Goal: Information Seeking & Learning: Learn about a topic

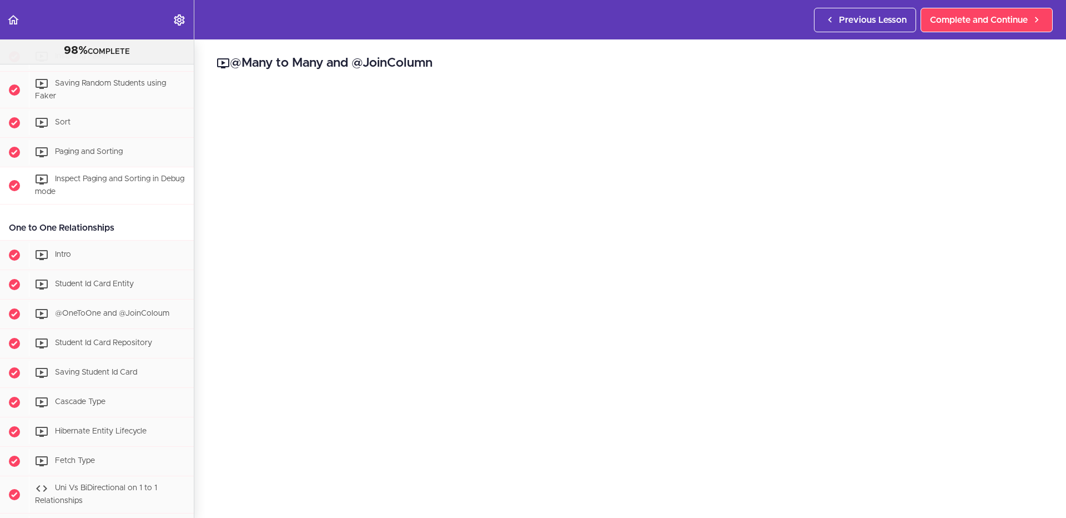
scroll to position [1166, 0]
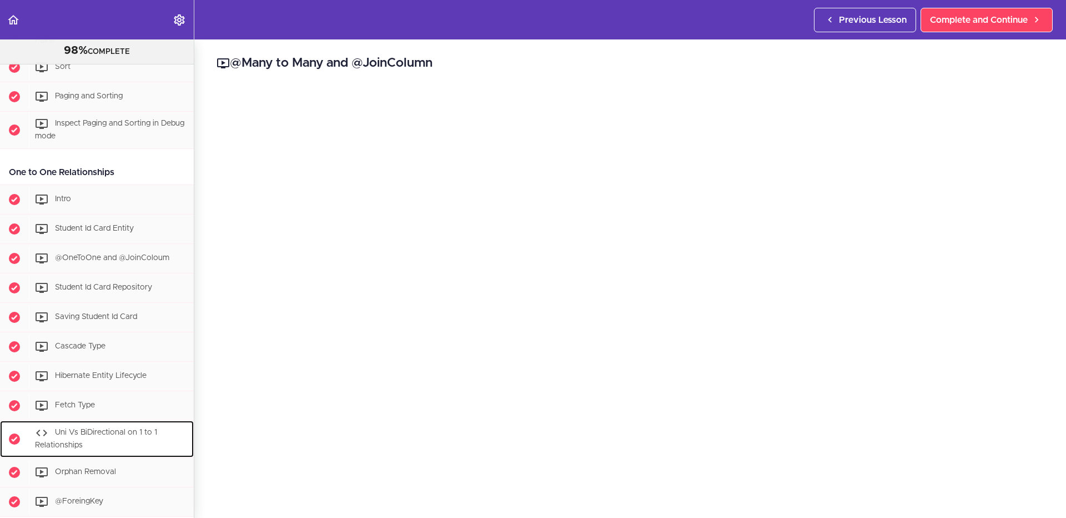
click at [96, 448] on div "Uni Vs BiDirectional on 1 to 1 Relationships" at bounding box center [111, 438] width 165 height 37
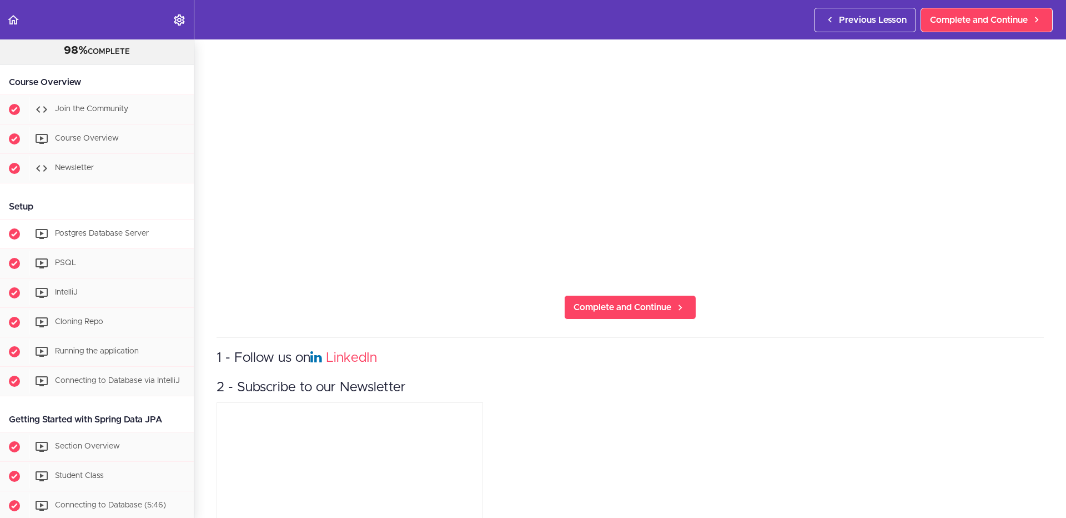
scroll to position [56, 0]
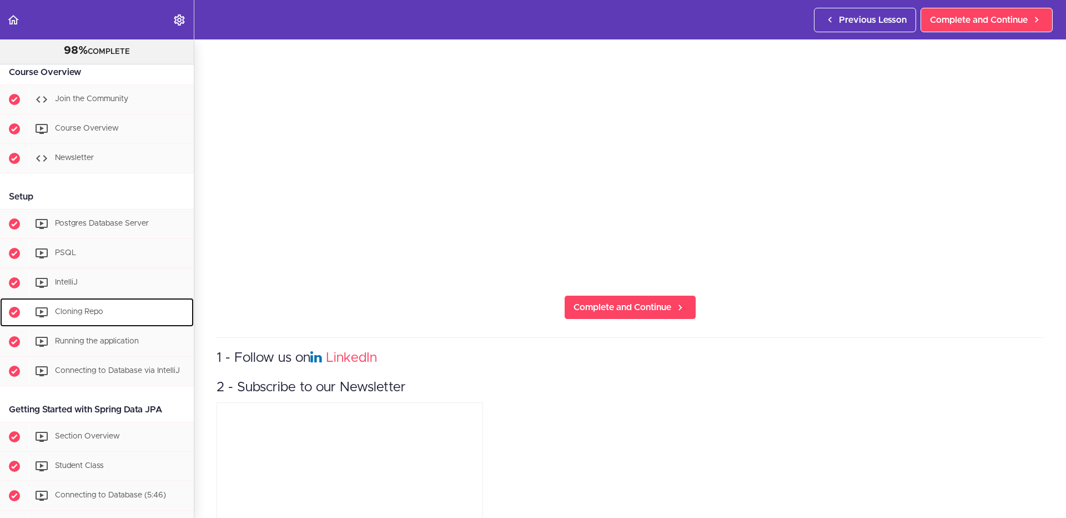
click at [94, 311] on span "Cloning Repo" at bounding box center [79, 312] width 48 height 8
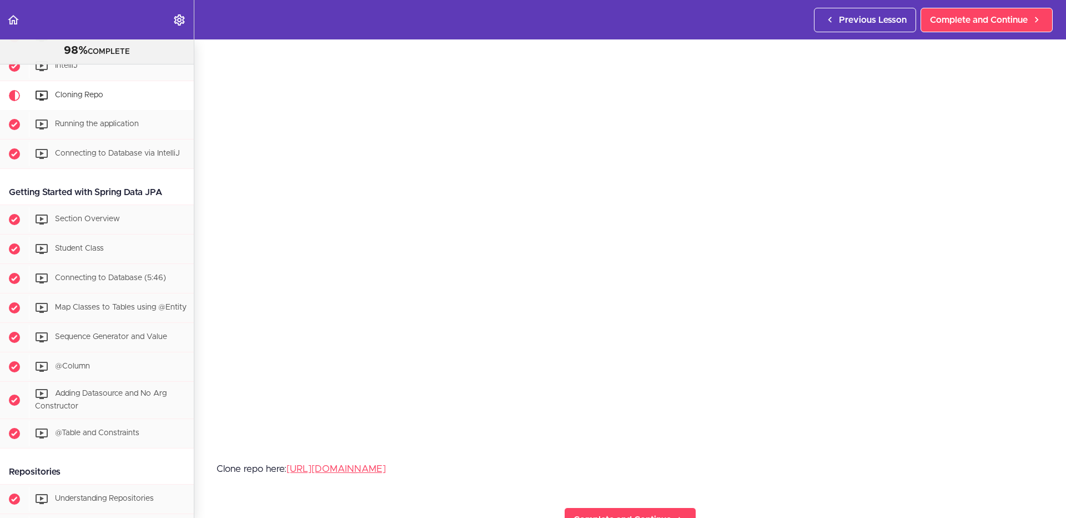
scroll to position [333, 0]
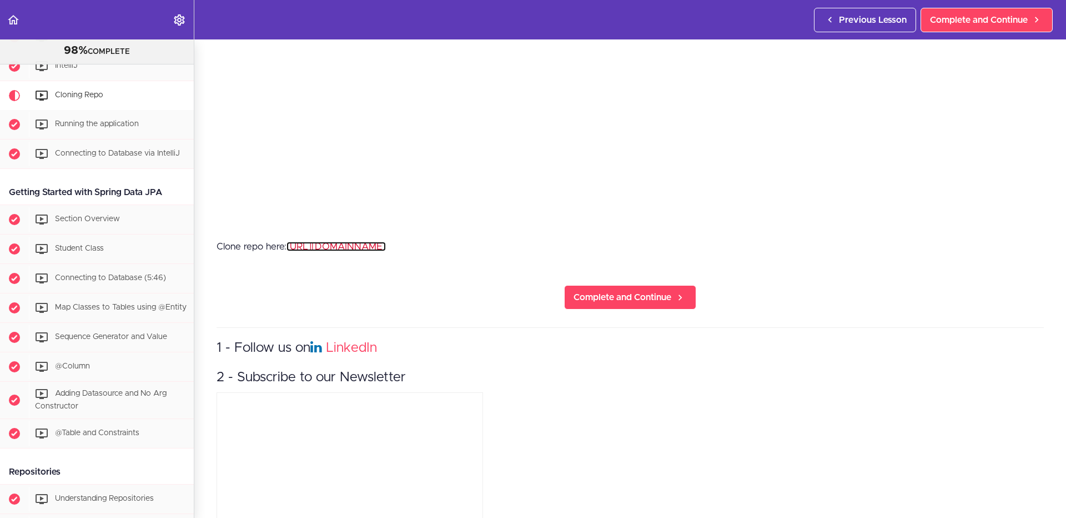
click at [386, 242] on link "[URL][DOMAIN_NAME]" at bounding box center [336, 246] width 99 height 9
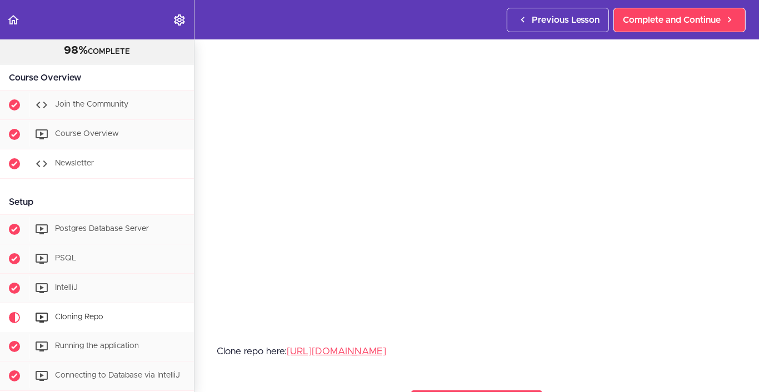
scroll to position [161, 0]
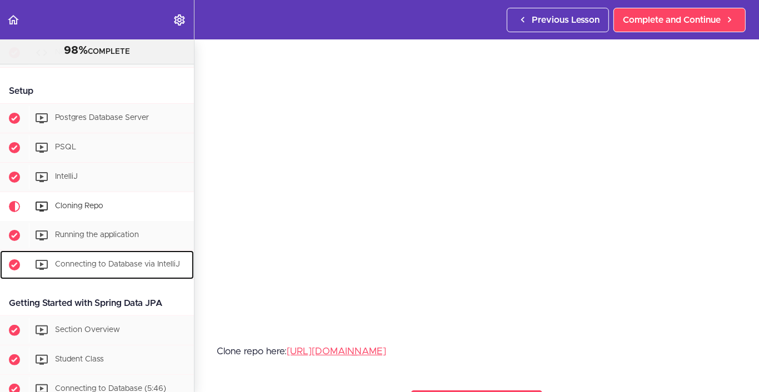
click at [161, 260] on span "Connecting to Database via IntelliJ" at bounding box center [117, 264] width 125 height 8
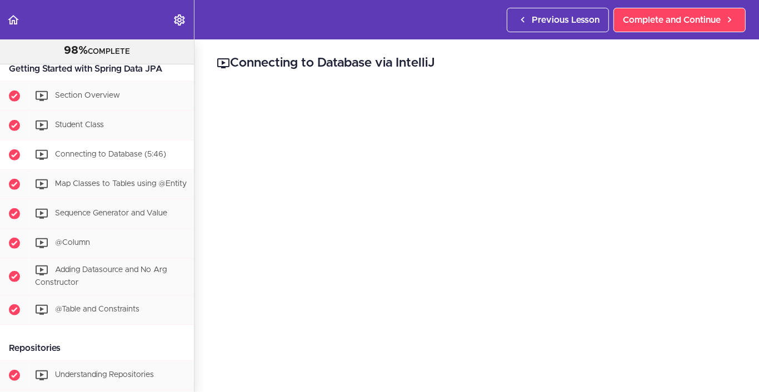
scroll to position [386, 0]
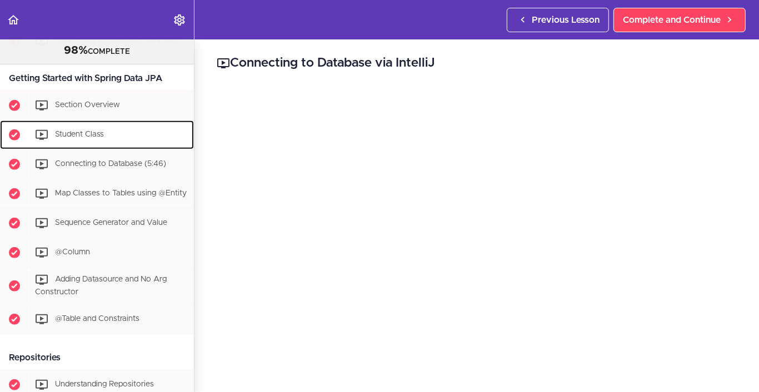
click at [84, 127] on div "Student Class" at bounding box center [111, 135] width 165 height 24
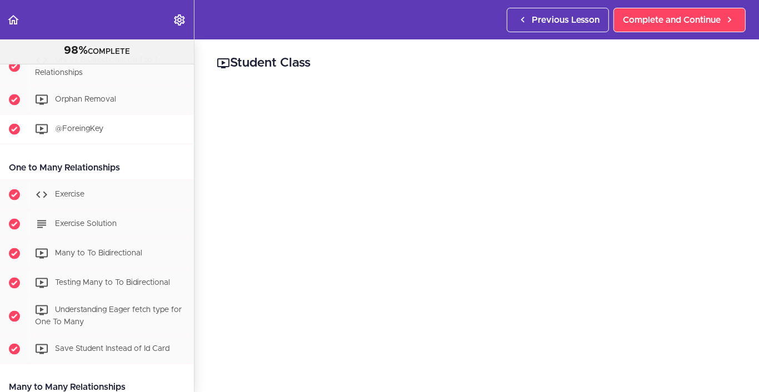
scroll to position [1584, 0]
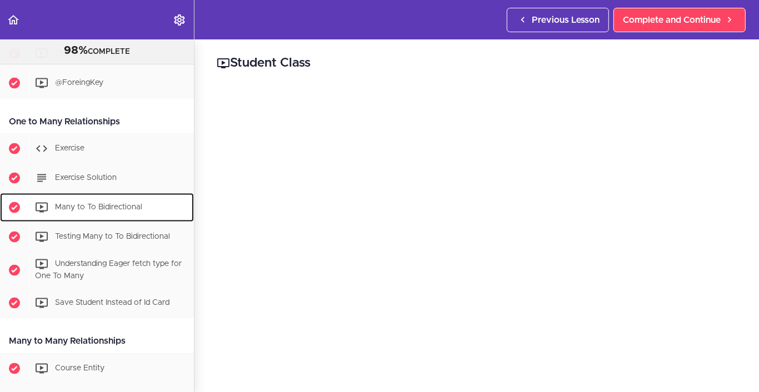
click at [85, 215] on div "Many to To Bidirectional" at bounding box center [111, 208] width 165 height 24
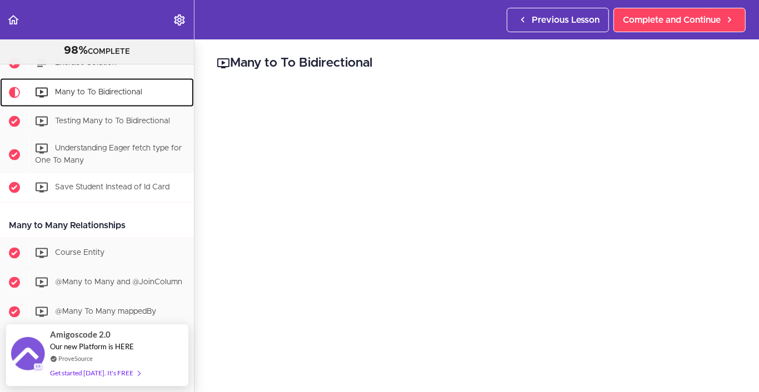
scroll to position [1922, 0]
